Goal: Information Seeking & Learning: Understand process/instructions

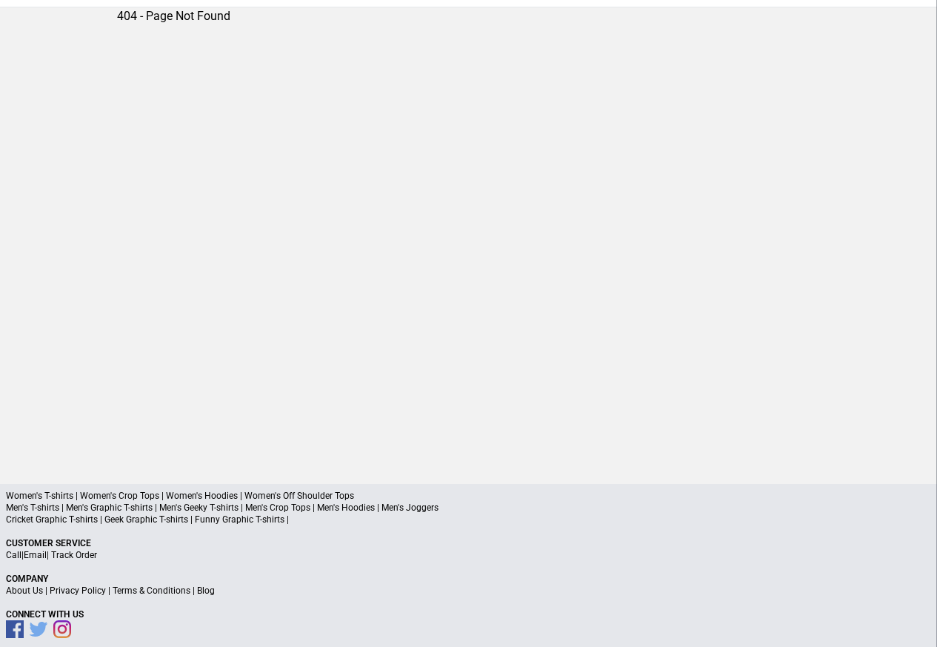
scroll to position [70, 0]
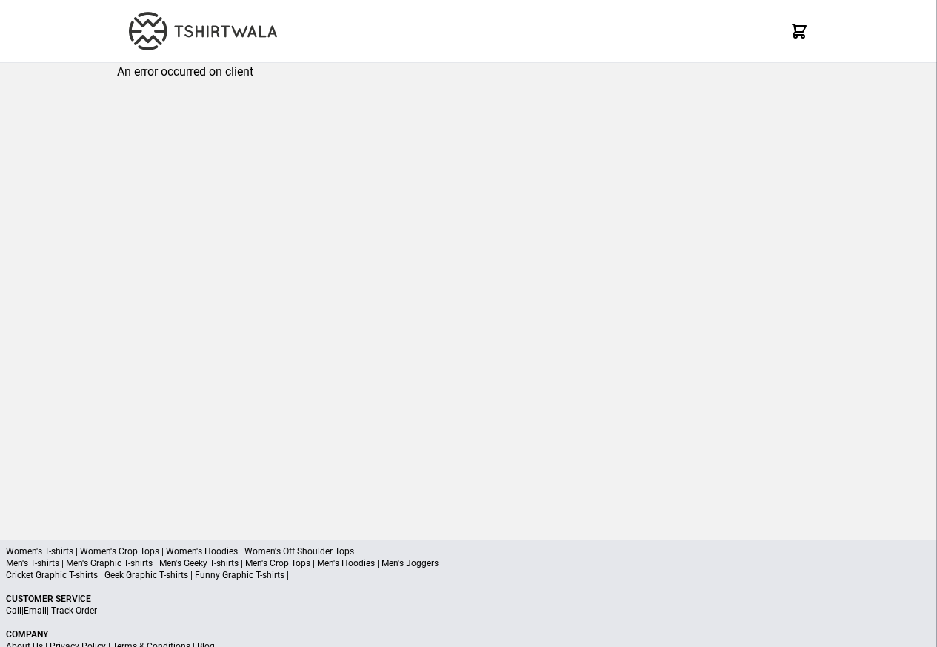
click at [162, 99] on div "An error occurred on client" at bounding box center [468, 289] width 703 height 453
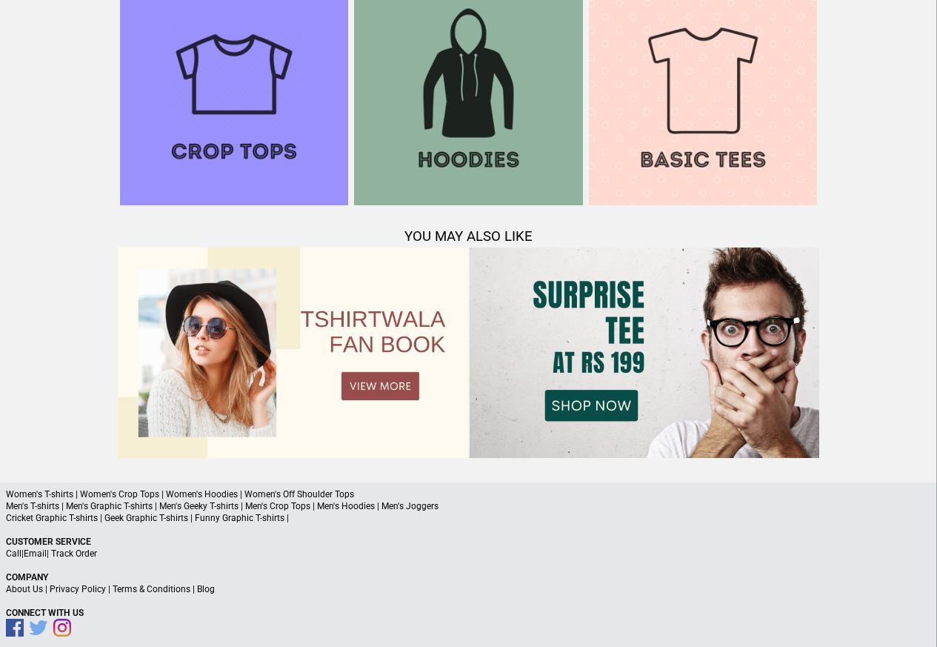
scroll to position [1430, 0]
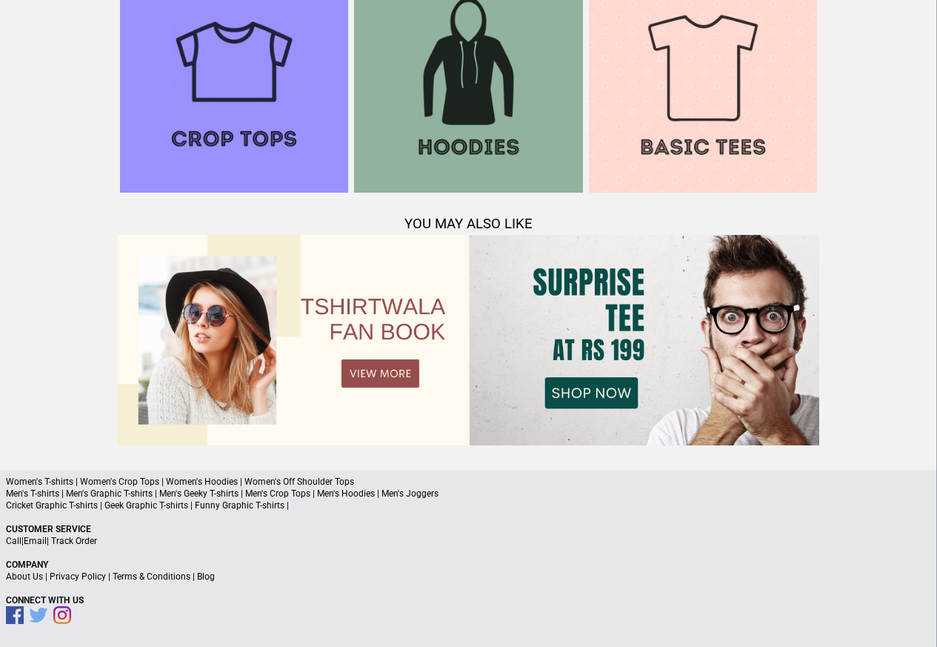
click at [179, 578] on link "Terms & Conditions" at bounding box center [152, 576] width 78 height 10
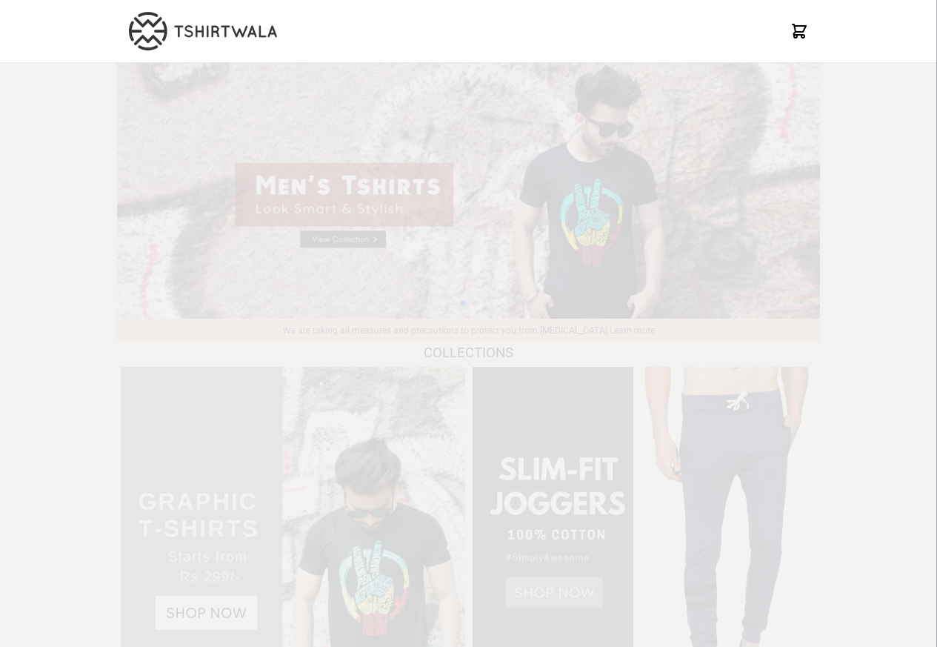
scroll to position [1430, 0]
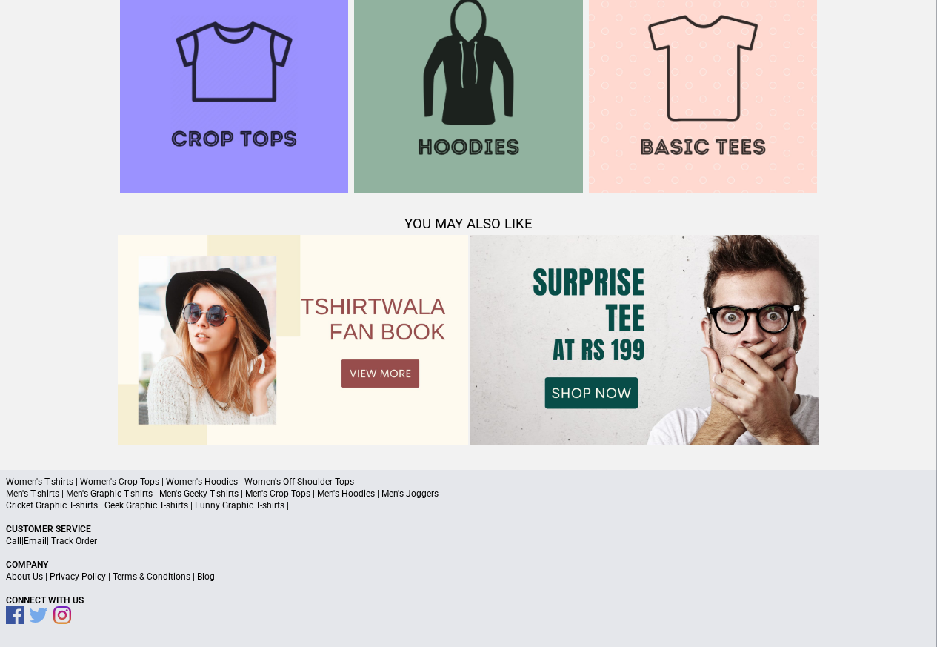
click at [85, 584] on div "Women's T-shirts | Women's Crop Tops | Women's Hoodies | Women's Off Shoulder T…" at bounding box center [468, 559] width 937 height 178
click at [91, 579] on link "Privacy Policy" at bounding box center [78, 576] width 56 height 10
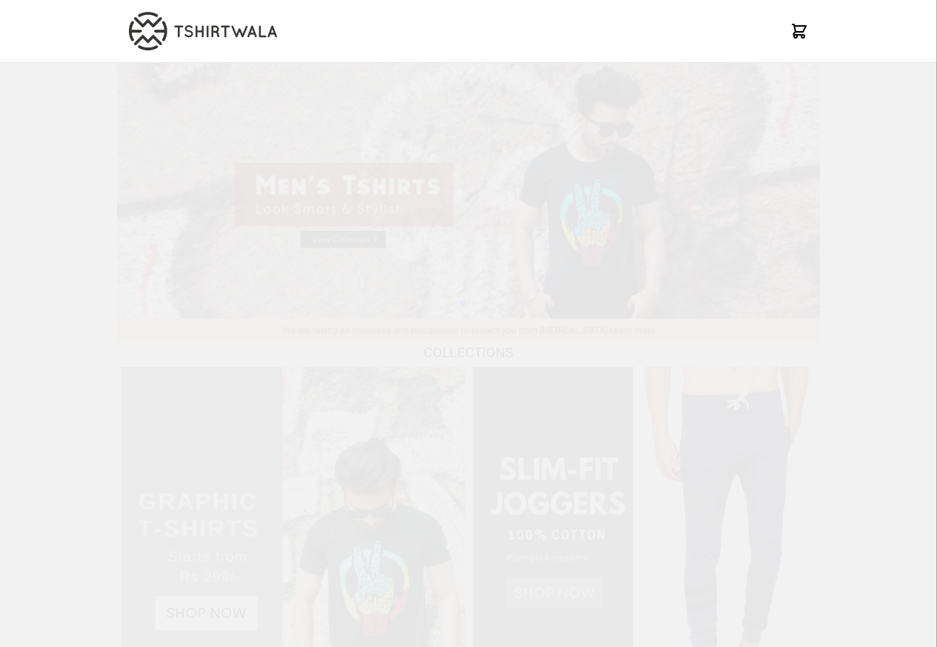
scroll to position [1430, 0]
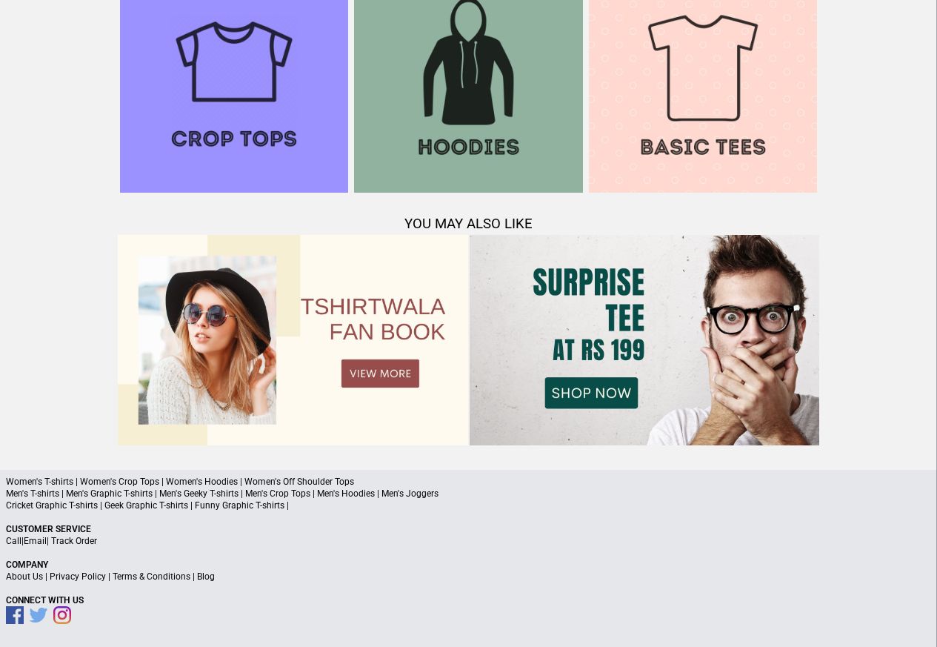
click at [219, 578] on p "About Us | Privacy Policy | Terms & Conditions | Blog" at bounding box center [469, 577] width 926 height 12
click at [211, 579] on a"] "Blog" at bounding box center [206, 576] width 18 height 10
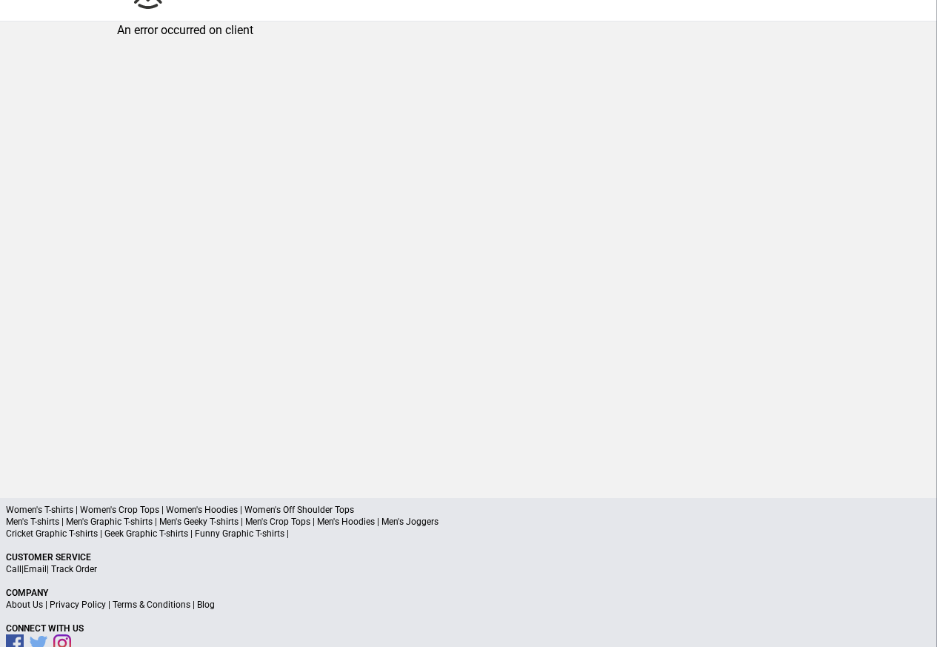
scroll to position [70, 0]
